Goal: Check status: Check status

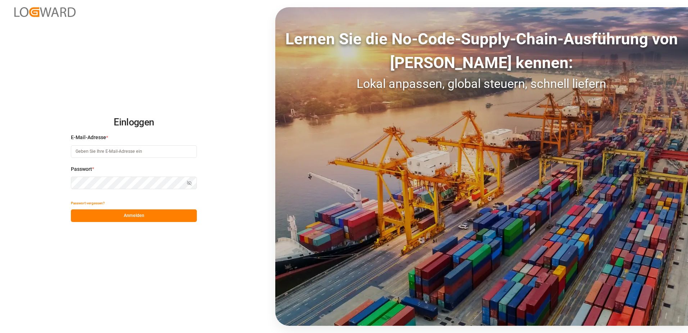
click at [108, 149] on input at bounding box center [134, 151] width 126 height 13
type input "[PERSON_NAME][EMAIL_ADDRESS][PERSON_NAME][DOMAIN_NAME]"
click at [190, 181] on icon "button" at bounding box center [190, 182] width 3 height 2
click at [122, 216] on button "Anmelden" at bounding box center [134, 215] width 126 height 13
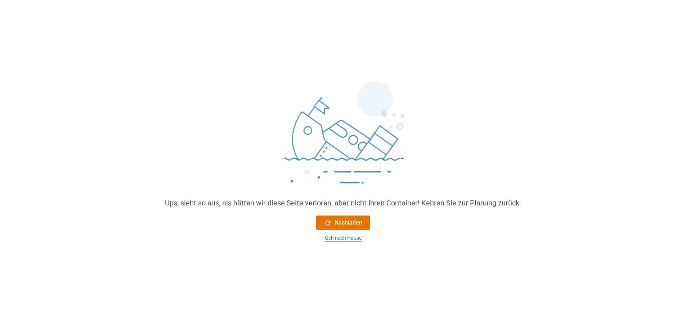
click at [343, 236] on div "Geh nach Hause" at bounding box center [343, 238] width 37 height 8
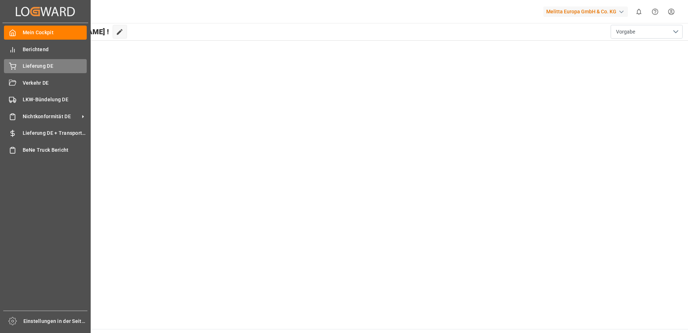
click at [22, 67] on div "Lieferung DE Lieferung DE" at bounding box center [45, 66] width 83 height 14
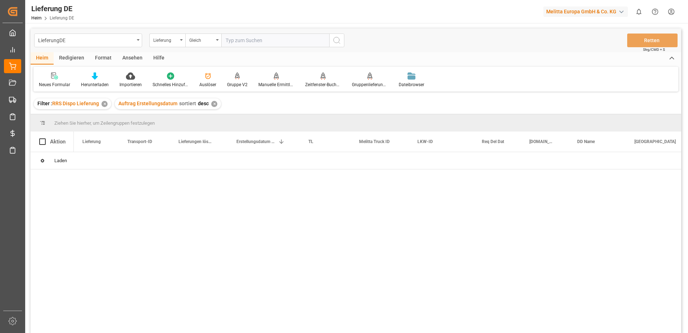
click at [261, 41] on input "text" at bounding box center [275, 40] width 108 height 14
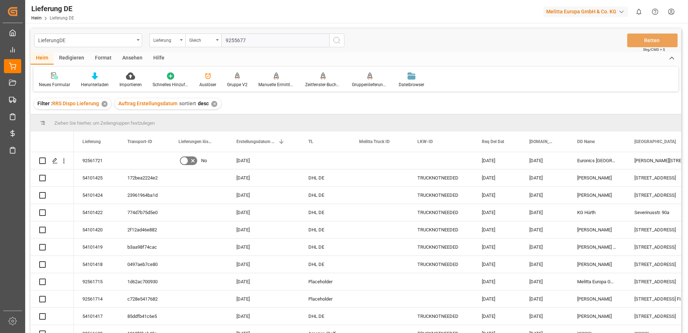
type input "92556776"
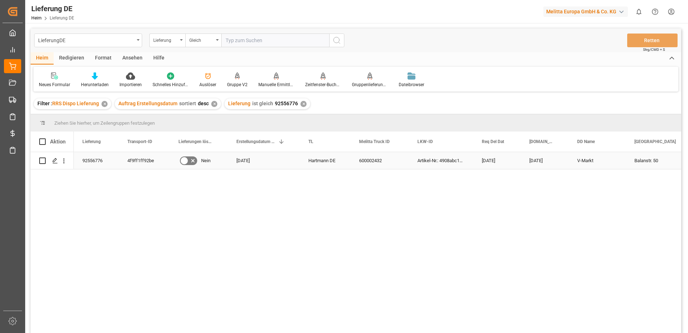
click at [127, 160] on div "4f9ff1ff92be" at bounding box center [144, 160] width 51 height 17
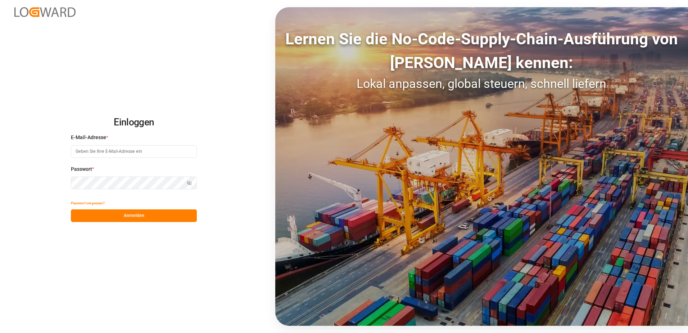
click at [116, 151] on input at bounding box center [134, 151] width 126 height 13
type input "[PERSON_NAME][EMAIL_ADDRESS][PERSON_NAME][DOMAIN_NAME]"
click at [135, 216] on button "Anmelden" at bounding box center [134, 215] width 126 height 13
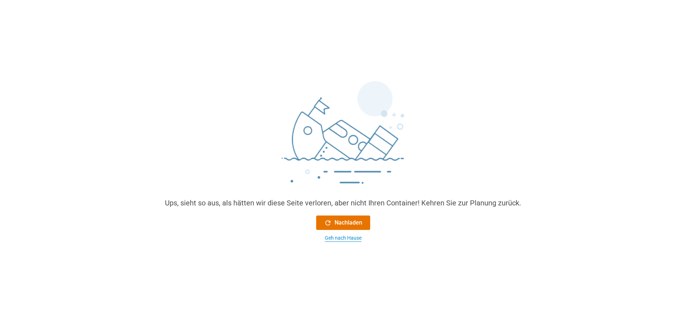
click at [339, 238] on div "Geh nach Hause" at bounding box center [343, 238] width 37 height 8
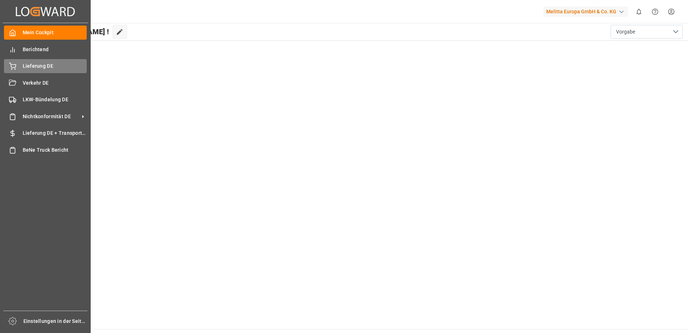
click at [14, 65] on icon at bounding box center [12, 65] width 6 height 5
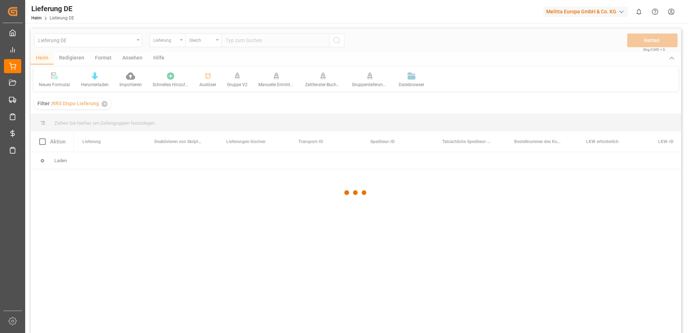
click at [255, 40] on div at bounding box center [356, 192] width 651 height 328
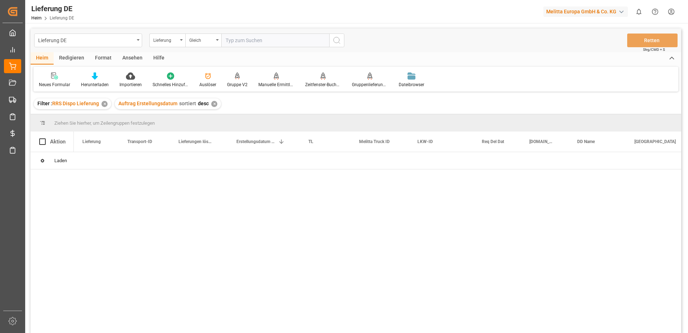
click at [255, 40] on input "text" at bounding box center [275, 40] width 108 height 14
type input "92556776"
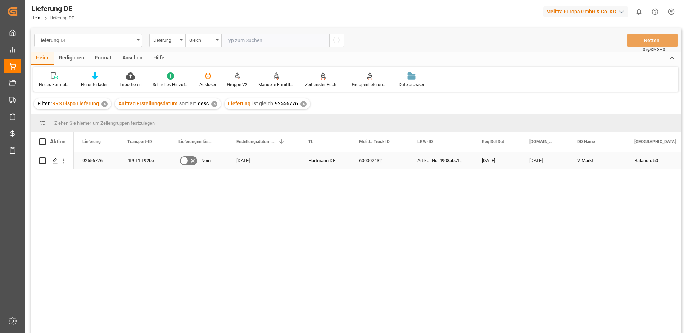
click at [147, 159] on div "4f9ff1ff92be" at bounding box center [144, 160] width 51 height 17
